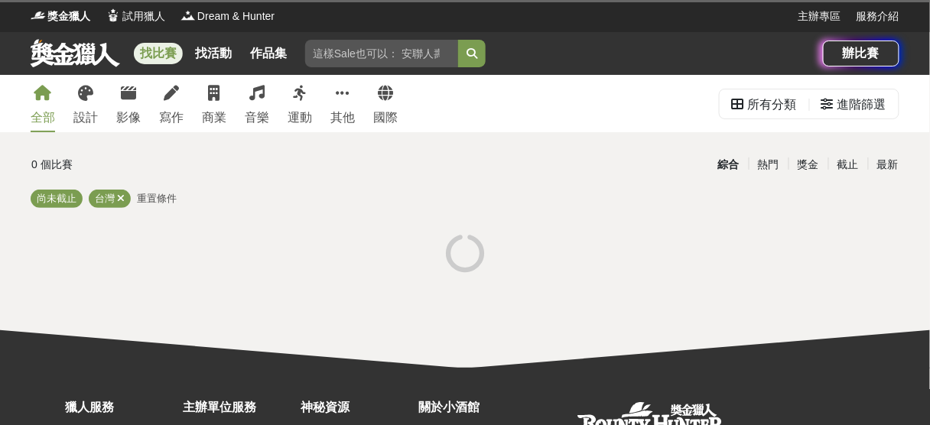
click at [401, 46] on input "search" at bounding box center [381, 54] width 153 height 28
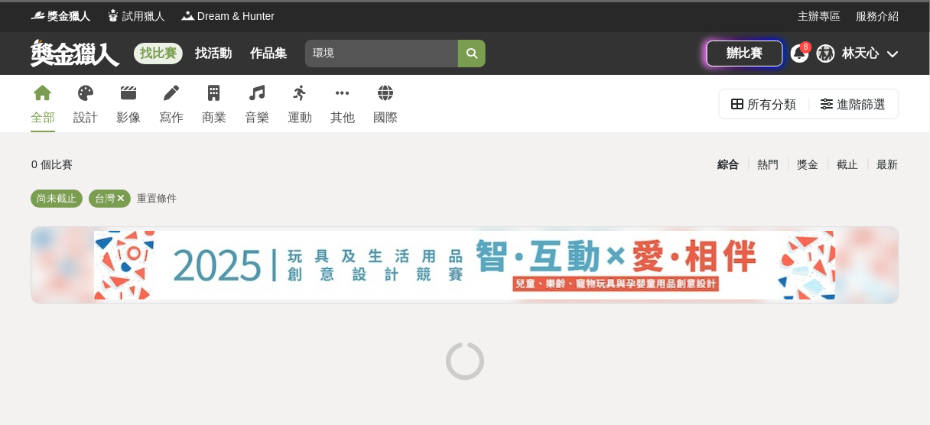
click at [458, 40] on button "submit" at bounding box center [472, 54] width 28 height 28
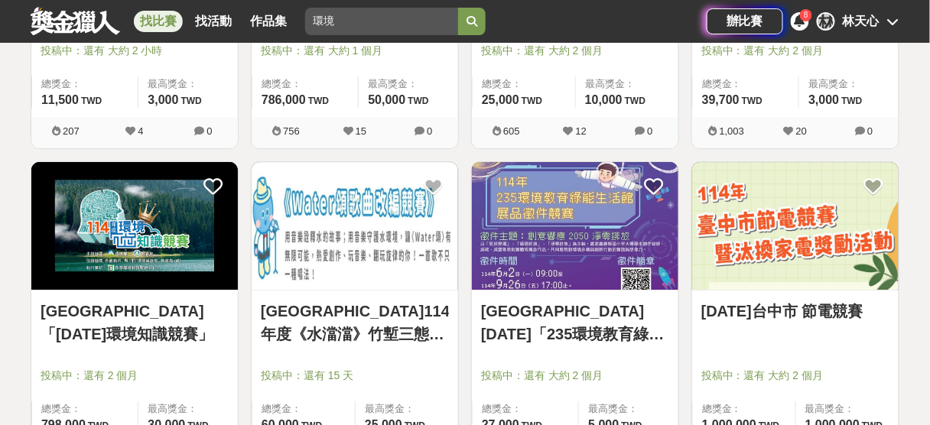
scroll to position [1148, 0]
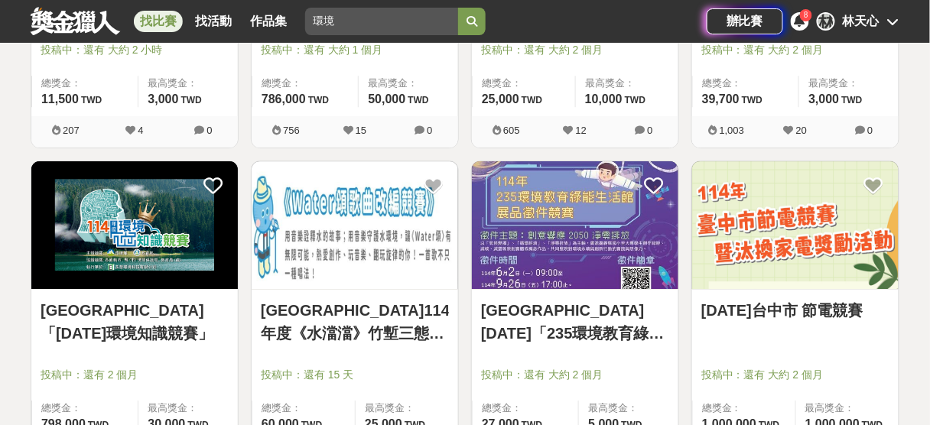
click at [135, 304] on link "臺北市「114年環境知識競賽」" at bounding box center [135, 322] width 188 height 46
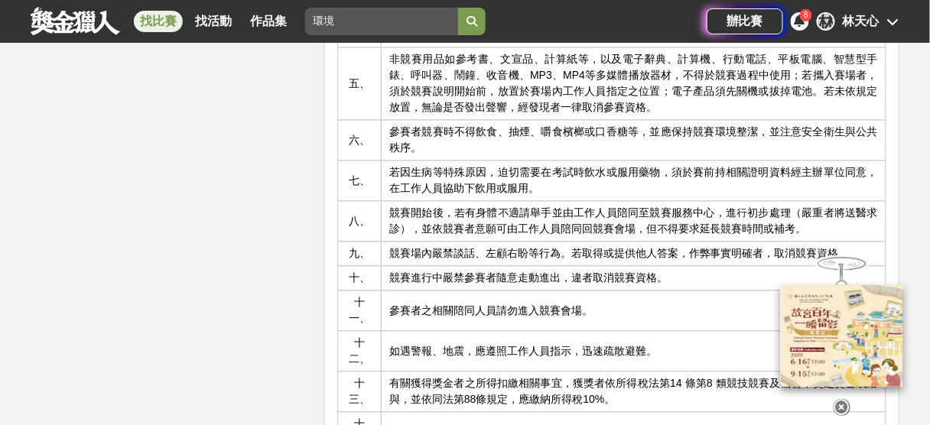
scroll to position [3641, 0]
click at [307, 19] on input "環境" at bounding box center [381, 22] width 153 height 28
click at [458, 8] on button "submit" at bounding box center [472, 22] width 28 height 28
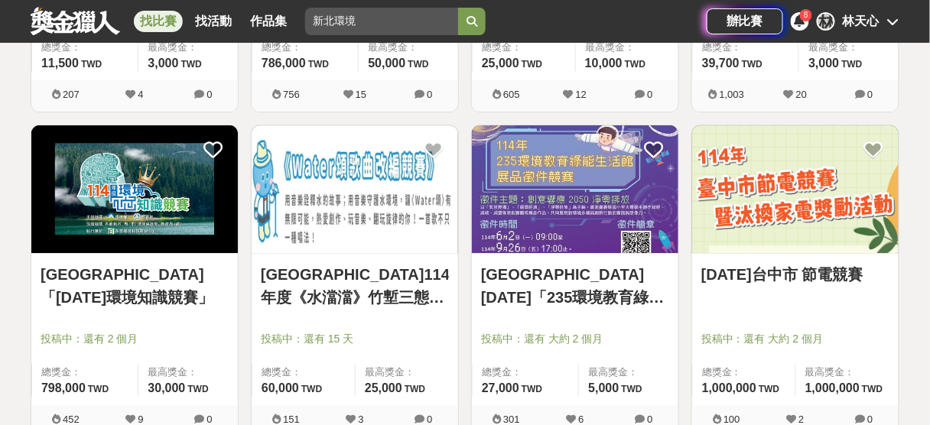
scroll to position [1183, 0]
click at [371, 25] on input "新北環境" at bounding box center [381, 22] width 153 height 28
click at [458, 8] on button "submit" at bounding box center [472, 22] width 28 height 28
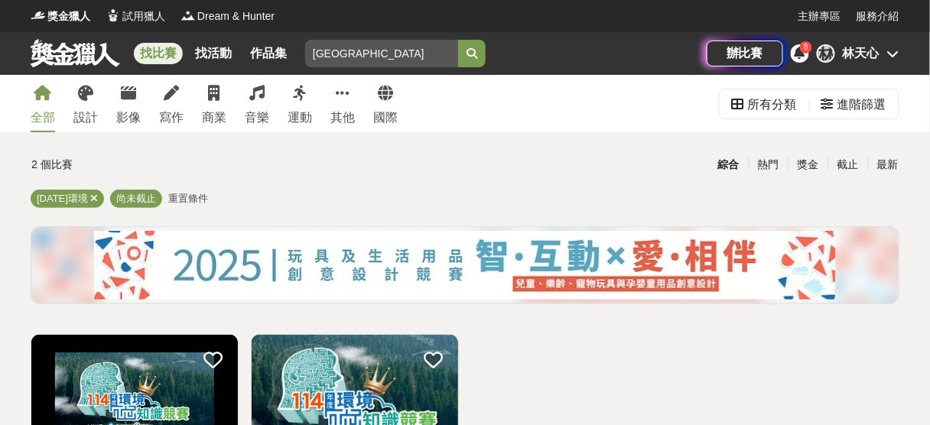
click at [458, 40] on button "submit" at bounding box center [472, 54] width 28 height 28
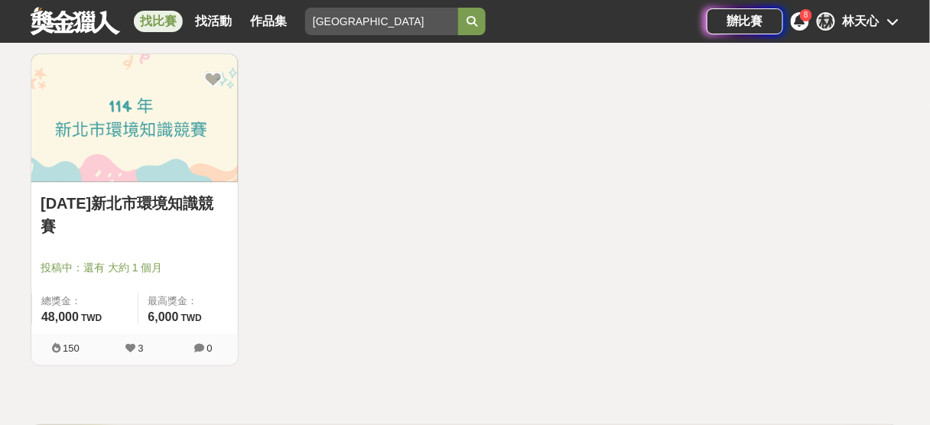
scroll to position [281, 0]
click at [175, 206] on link "114 年新北市環境知識競賽" at bounding box center [135, 214] width 188 height 46
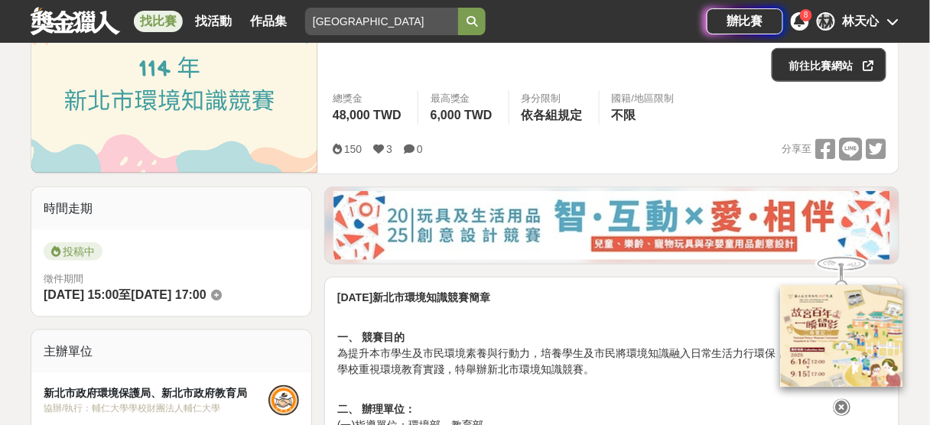
scroll to position [245, 0]
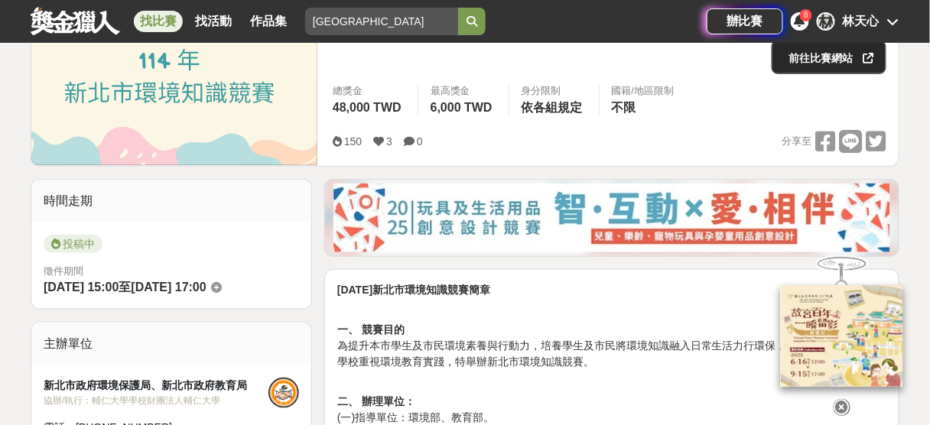
click at [807, 68] on link "前往比賽網站" at bounding box center [828, 58] width 115 height 34
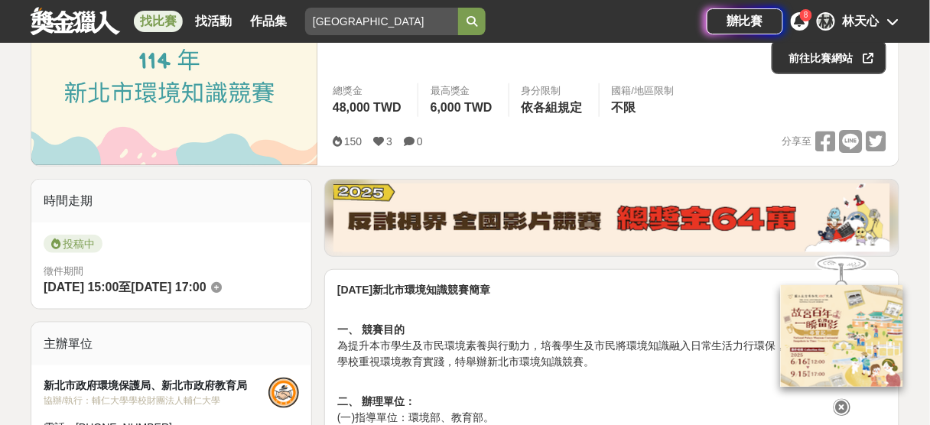
drag, startPoint x: 362, startPoint y: 16, endPoint x: 189, endPoint y: 9, distance: 172.9
click at [189, 9] on div "找比賽 找活動 作品集 新北市環境" at bounding box center [369, 21] width 676 height 43
click at [458, 8] on button "submit" at bounding box center [472, 22] width 28 height 28
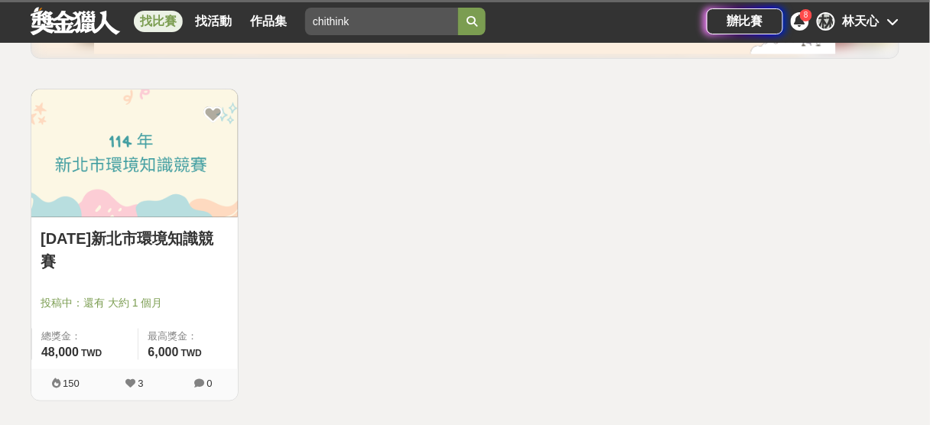
click at [460, 31] on button "submit" at bounding box center [472, 22] width 28 height 28
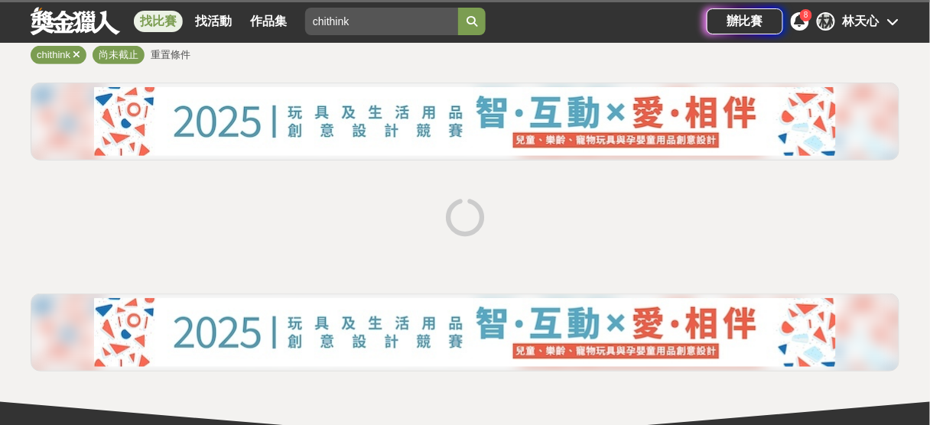
scroll to position [144, 0]
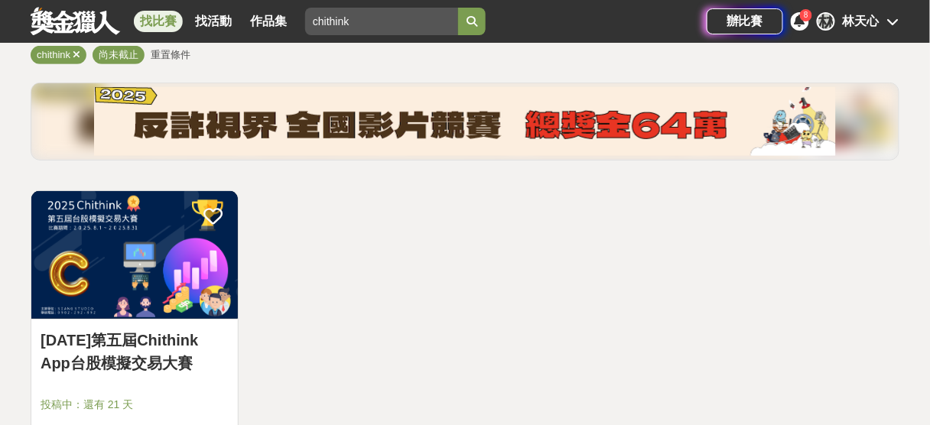
click at [125, 351] on link "2025年第五屆Chithink App台股模擬交易大賽" at bounding box center [135, 352] width 188 height 46
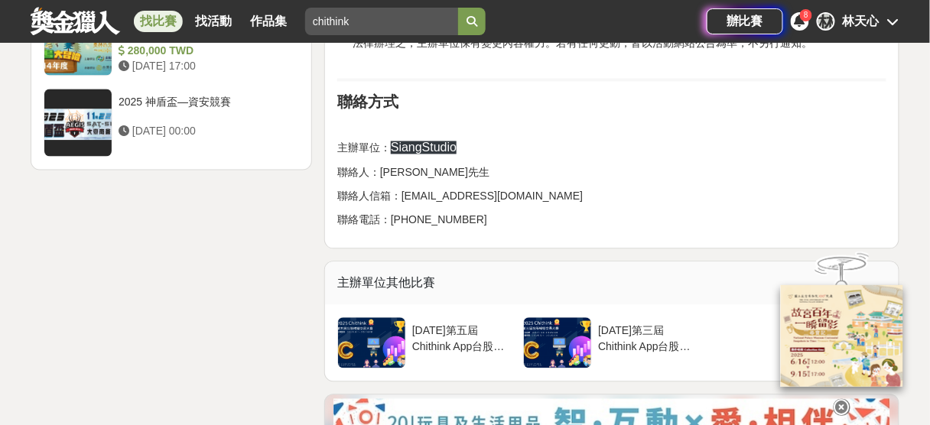
scroll to position [2123, 0]
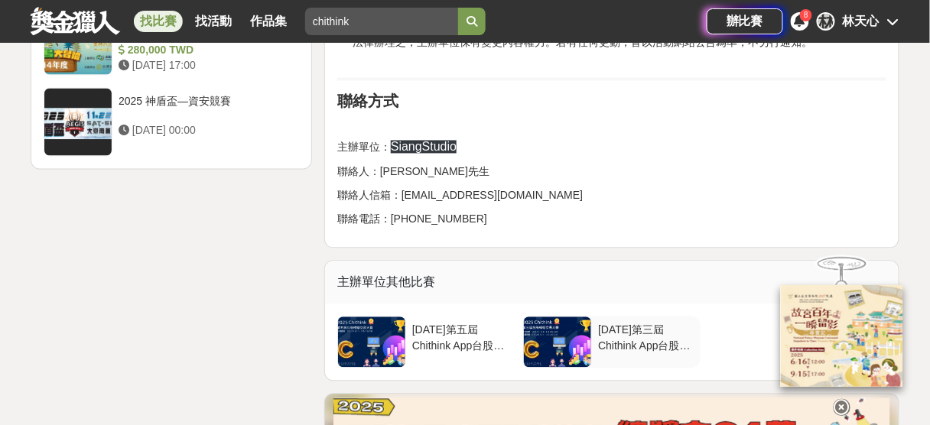
click at [545, 317] on div at bounding box center [557, 342] width 67 height 50
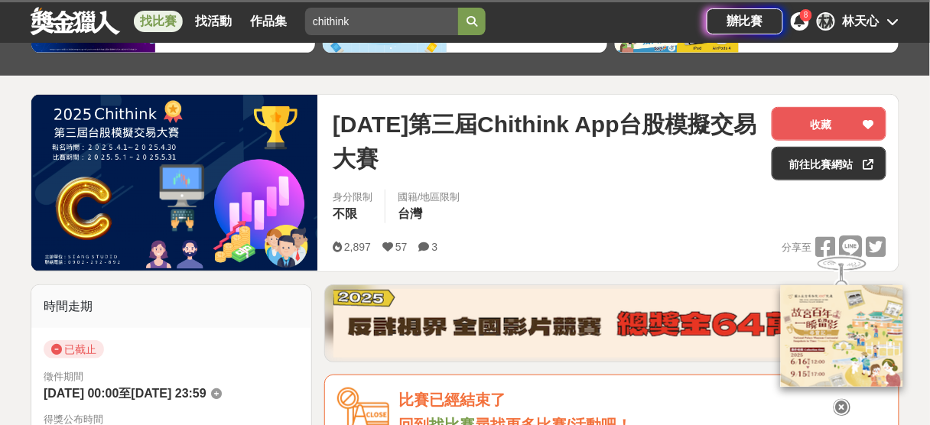
scroll to position [148, 0]
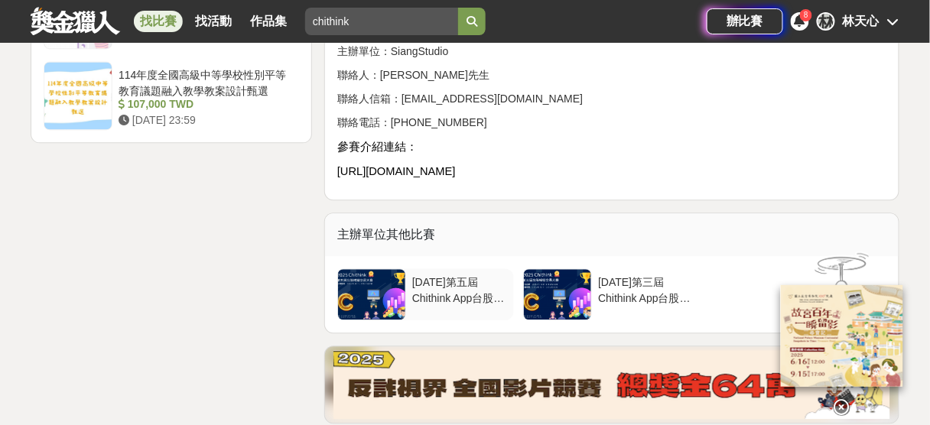
click at [465, 274] on div "2025年第五屆Chithink App台股模擬交易大賽" at bounding box center [460, 288] width 96 height 29
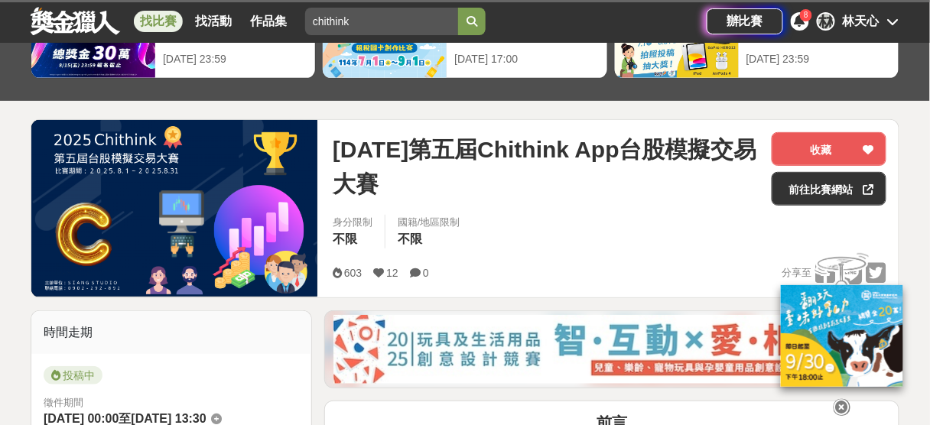
scroll to position [114, 0]
click at [811, 174] on link "前往比賽網站" at bounding box center [828, 189] width 115 height 34
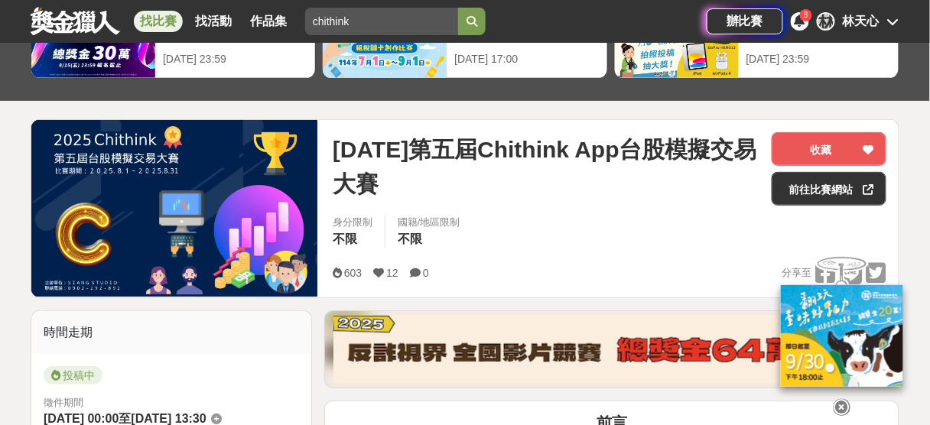
click at [565, 171] on span "2025年第五屆Chithink App台股模擬交易大賽" at bounding box center [546, 166] width 427 height 69
click at [414, 192] on span "2025年第五屆Chithink App台股模擬交易大賽" at bounding box center [546, 166] width 427 height 69
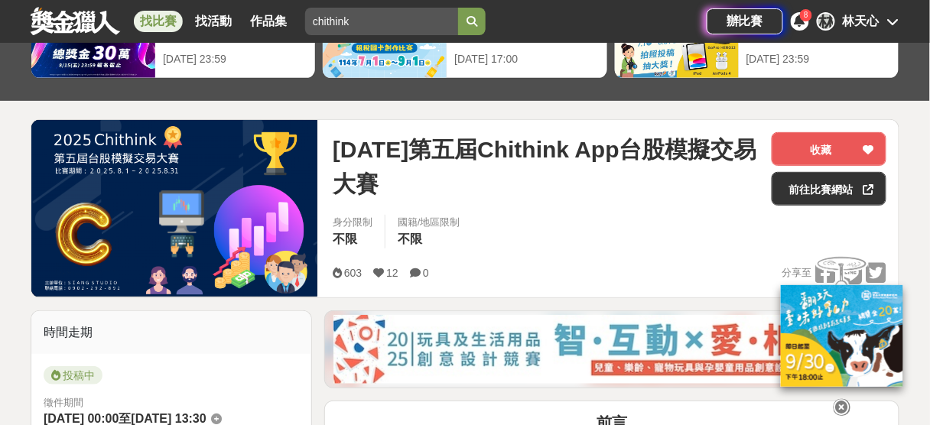
click at [552, 209] on div "2025年第五屆Chithink App台股模擬交易大賽 收藏 前往比賽網站" at bounding box center [610, 173] width 554 height 83
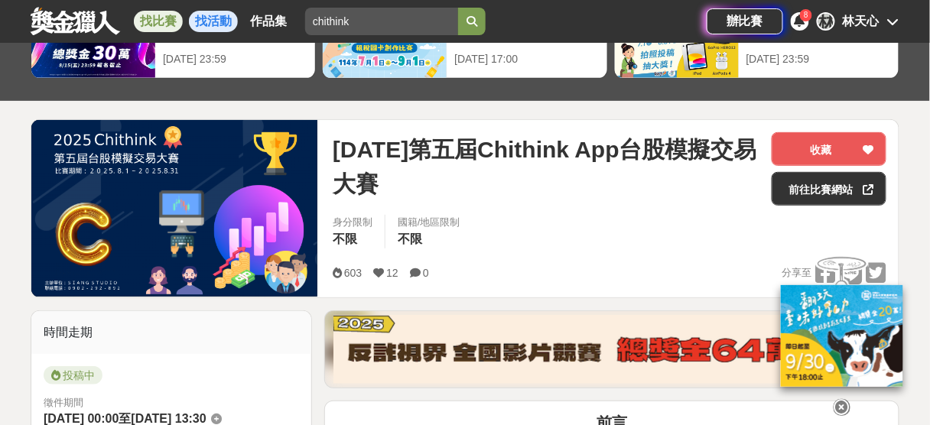
drag, startPoint x: 407, startPoint y: 17, endPoint x: 223, endPoint y: 18, distance: 183.5
click at [223, 18] on div "找比賽 找活動 作品集 chithink" at bounding box center [369, 21] width 676 height 43
type input "ㄉ"
type input "ㄓㄢ"
type input "2"
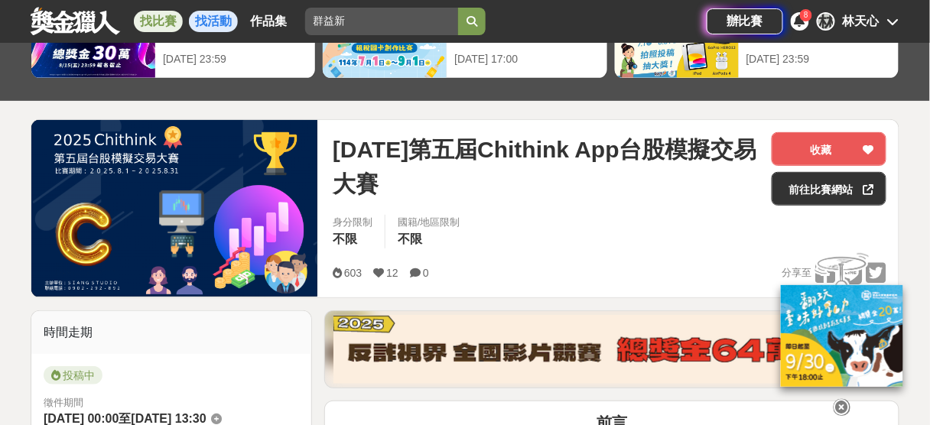
type input "群益新"
click at [458, 8] on button "submit" at bounding box center [472, 22] width 28 height 28
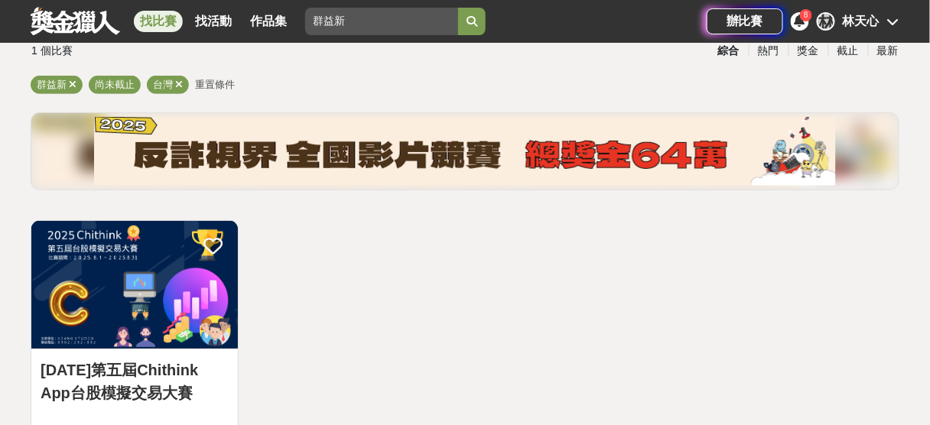
click at [458, 8] on button "submit" at bounding box center [472, 22] width 28 height 28
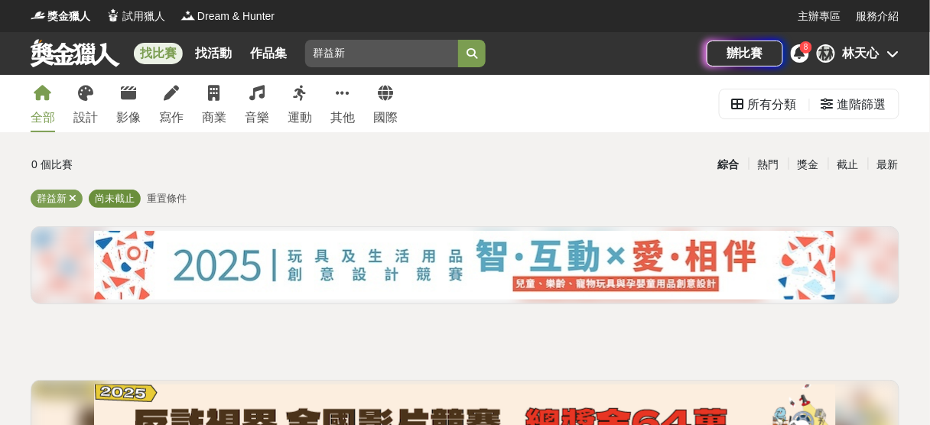
click at [98, 196] on span "尚未截止" at bounding box center [115, 198] width 40 height 11
click at [160, 196] on span "重置條件" at bounding box center [167, 198] width 40 height 11
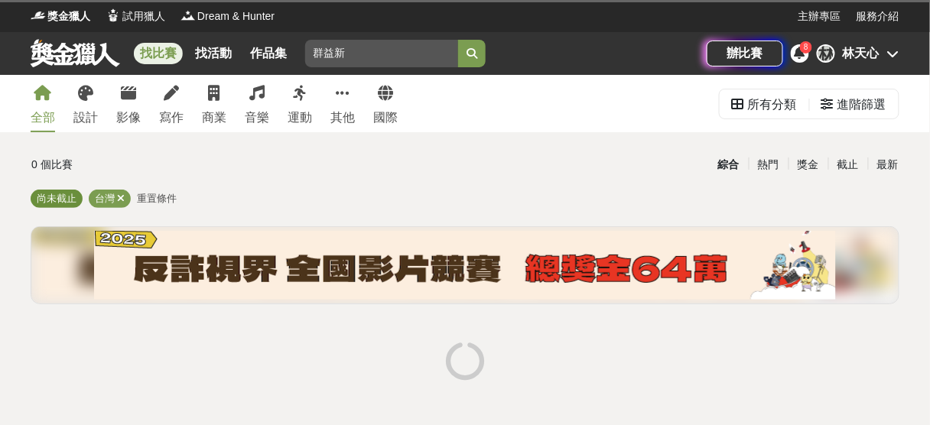
click at [65, 200] on span "尚未截止" at bounding box center [57, 198] width 40 height 11
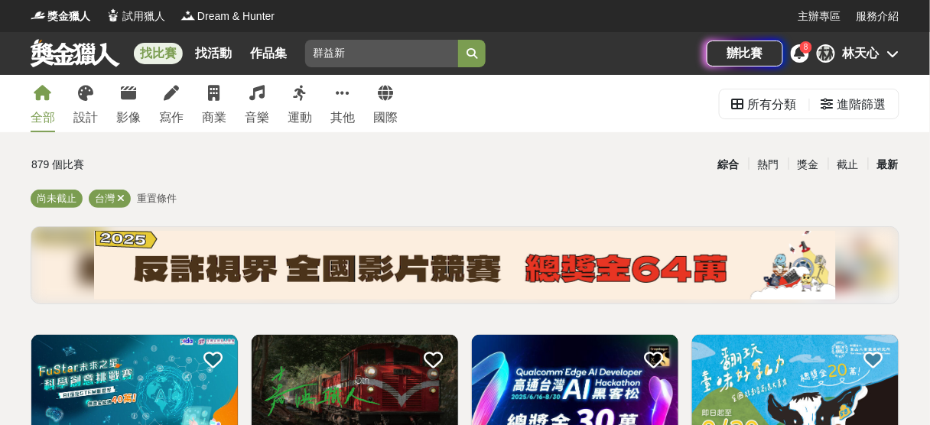
click at [888, 163] on div "最新" at bounding box center [888, 164] width 40 height 27
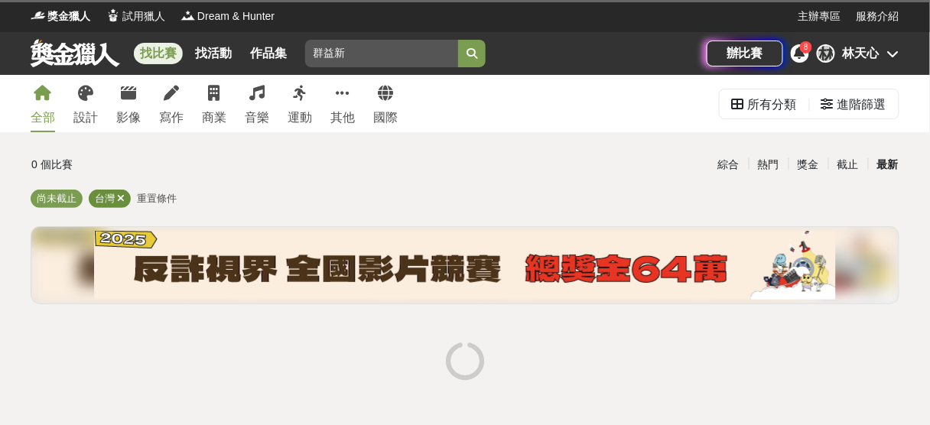
click at [117, 196] on icon at bounding box center [121, 198] width 8 height 10
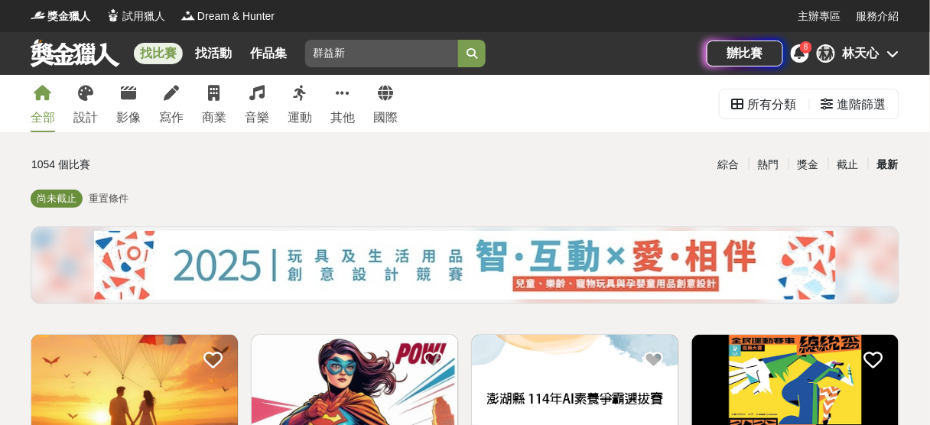
click at [60, 202] on span "尚未截止" at bounding box center [57, 198] width 40 height 11
click at [339, 46] on input "群益新" at bounding box center [381, 54] width 153 height 28
click at [436, 52] on input "群益新" at bounding box center [381, 54] width 153 height 28
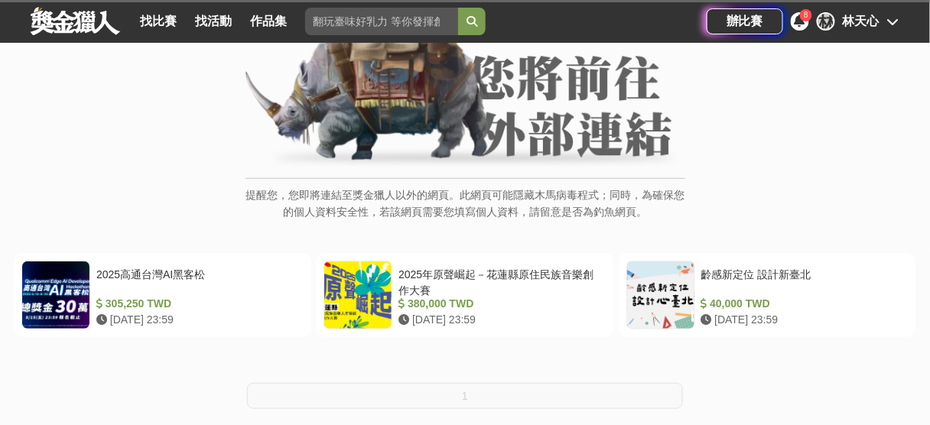
scroll to position [145, 0]
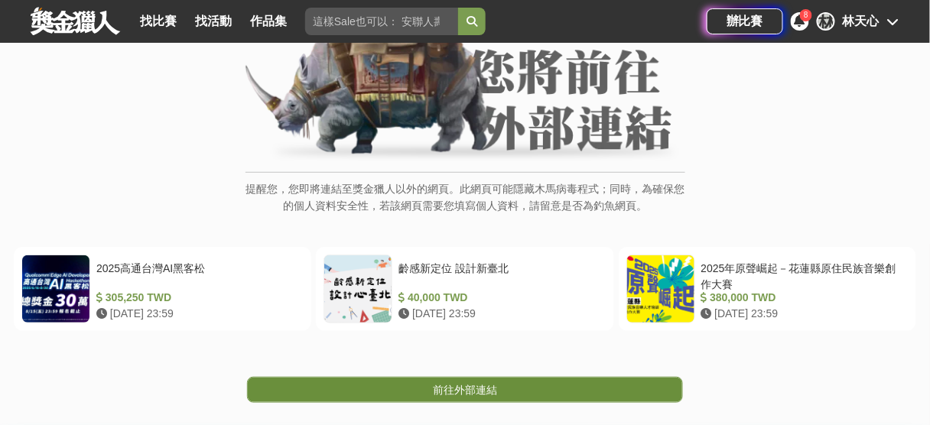
click at [440, 388] on span "前往外部連結" at bounding box center [465, 390] width 64 height 12
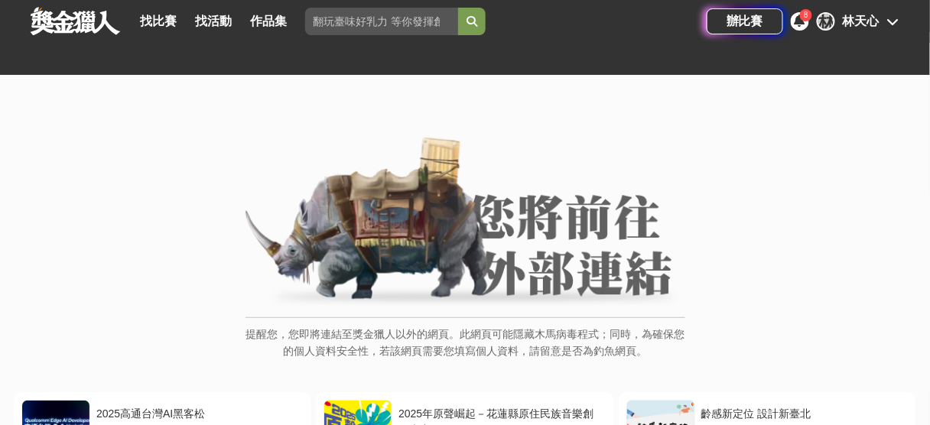
scroll to position [231, 0]
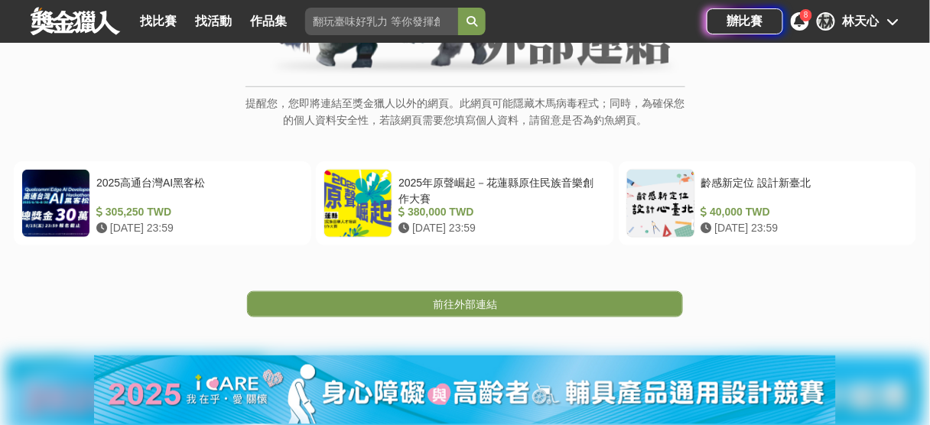
click at [462, 303] on span "前往外部連結" at bounding box center [465, 304] width 64 height 12
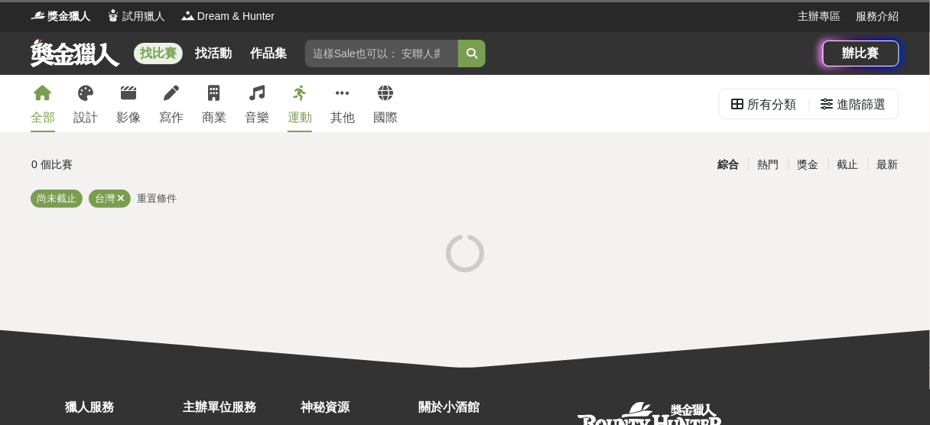
click at [352, 57] on input "search" at bounding box center [381, 54] width 153 height 28
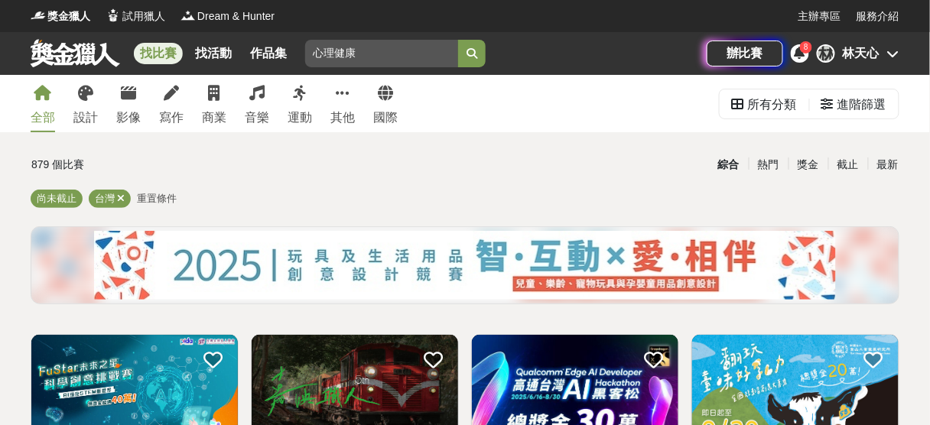
type input "心理健康"
click at [458, 40] on button "submit" at bounding box center [472, 54] width 28 height 28
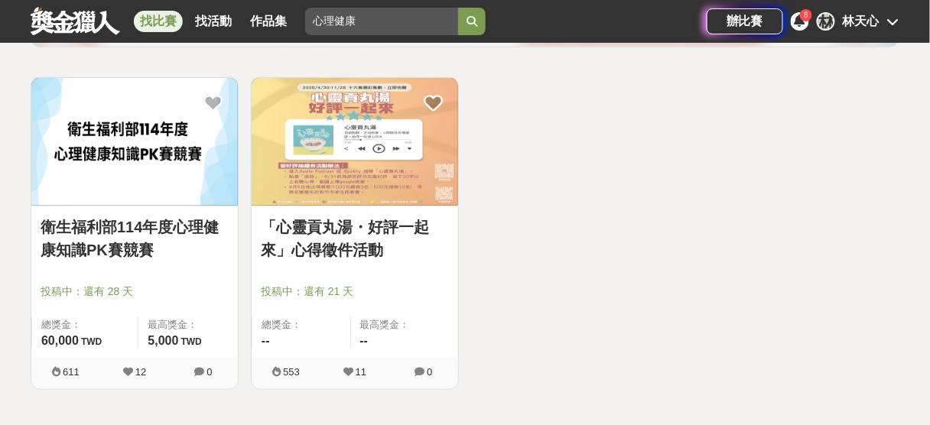
scroll to position [282, 0]
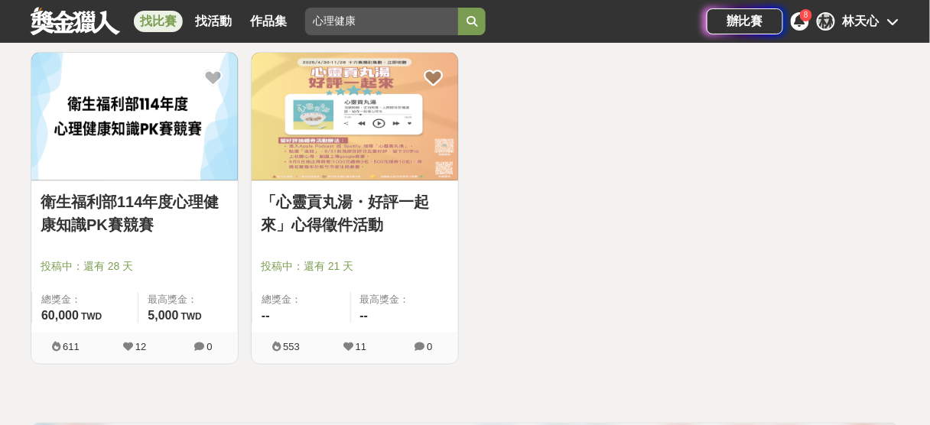
click at [148, 216] on link "衛生福利部114年度心理健康知識PK賽競賽" at bounding box center [135, 213] width 188 height 46
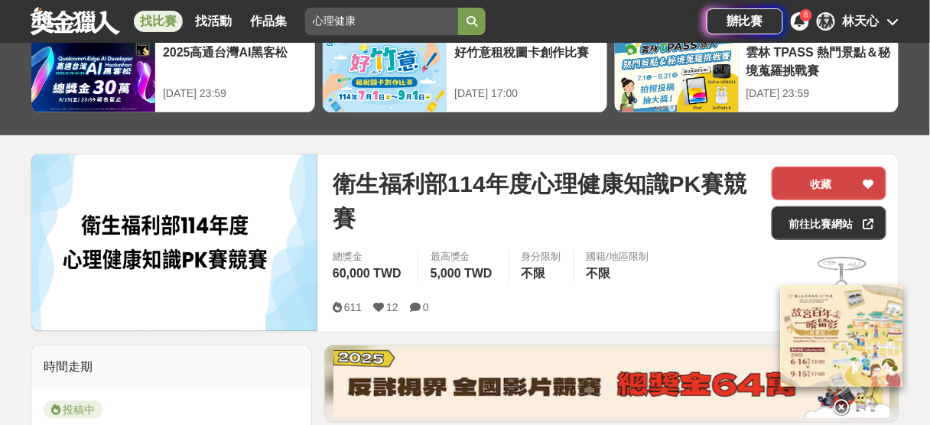
scroll to position [80, 0]
click at [810, 216] on link "前往比賽網站" at bounding box center [828, 223] width 115 height 34
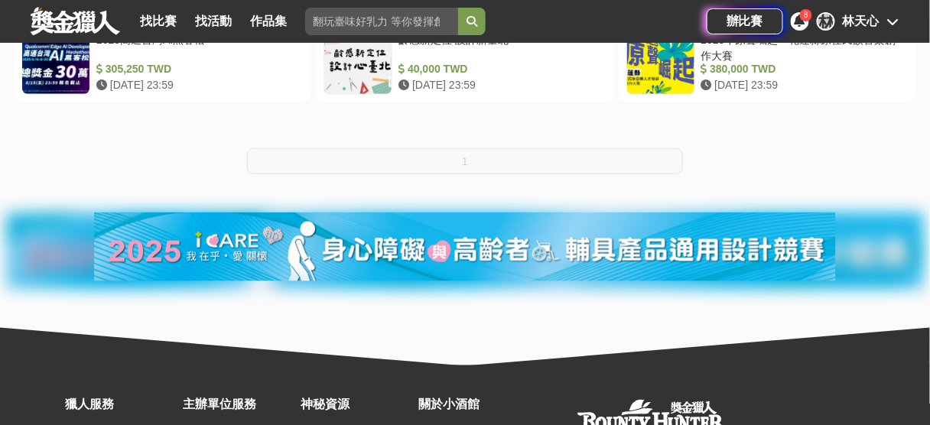
scroll to position [373, 0]
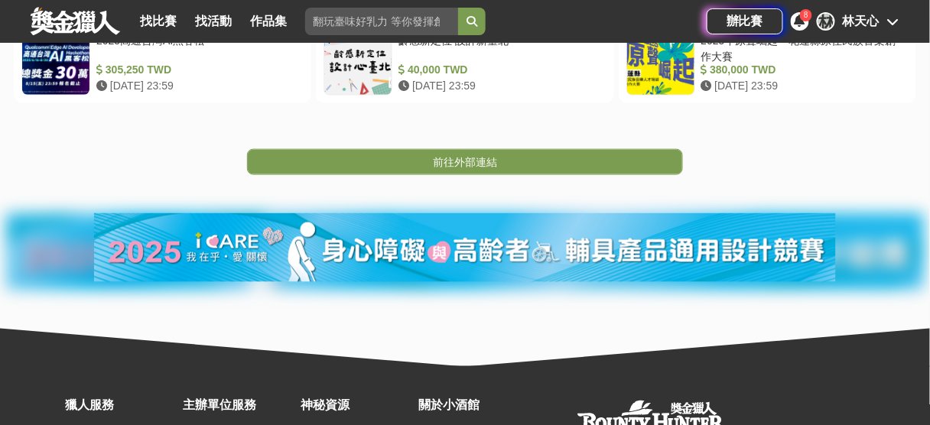
click at [474, 156] on span "前往外部連結" at bounding box center [465, 162] width 64 height 12
